Goal: Find contact information: Find contact information

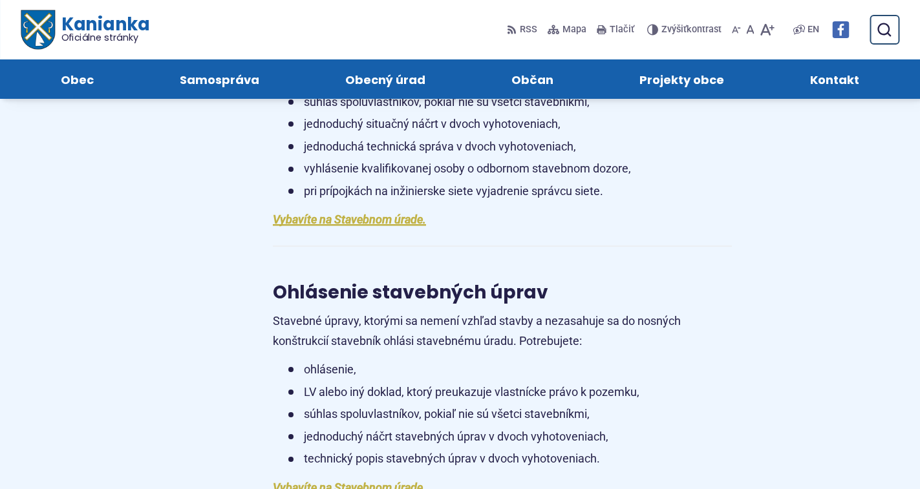
scroll to position [905, 0]
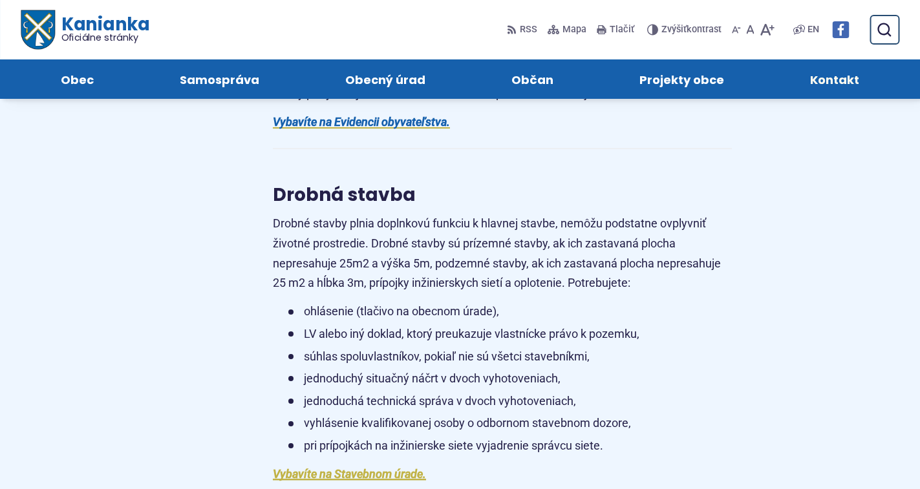
click at [828, 78] on span "Kontakt" at bounding box center [834, 78] width 49 height 39
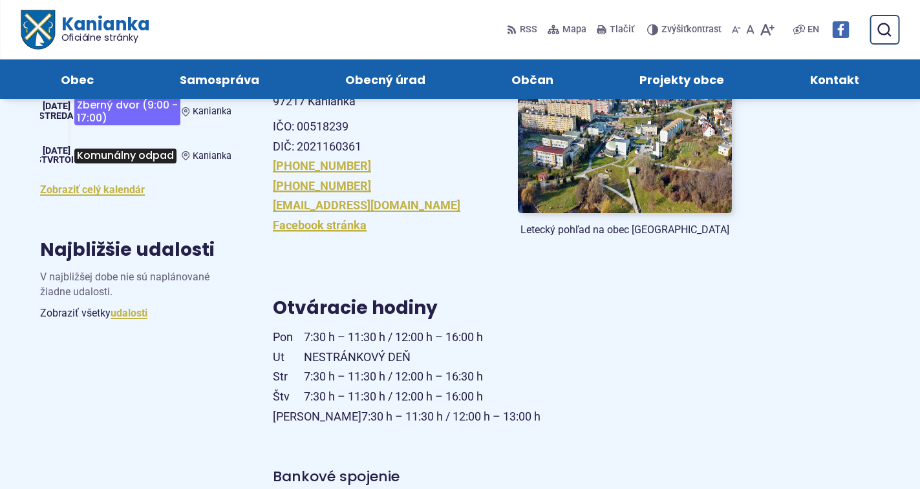
scroll to position [259, 0]
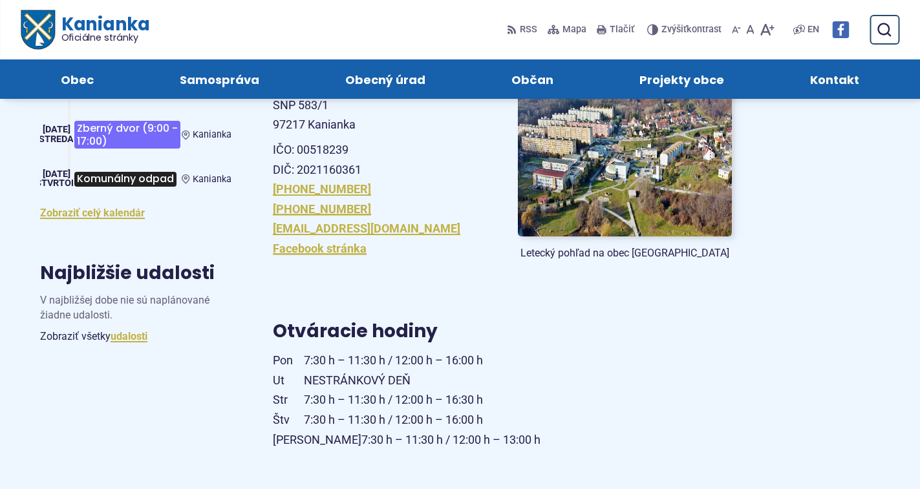
click at [830, 83] on span "Kontakt" at bounding box center [834, 78] width 49 height 39
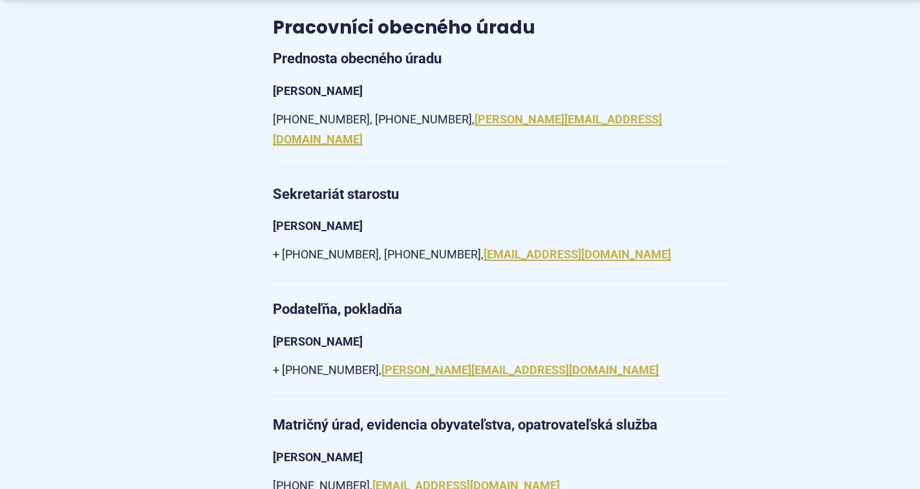
scroll to position [1228, 0]
